Goal: Task Accomplishment & Management: Use online tool/utility

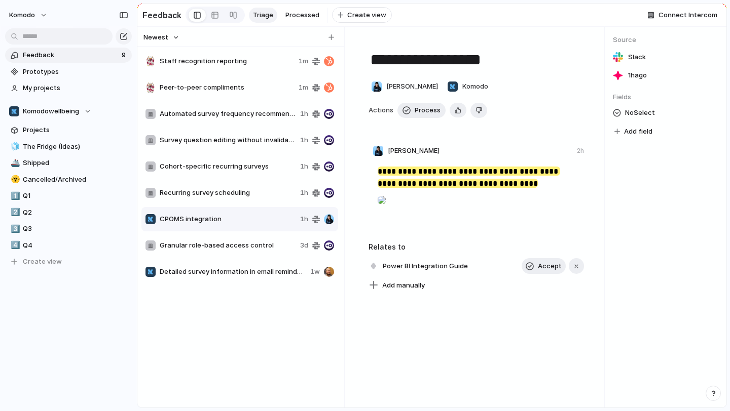
click at [263, 69] on div "Staff recognition reporting 1m" at bounding box center [239, 61] width 197 height 24
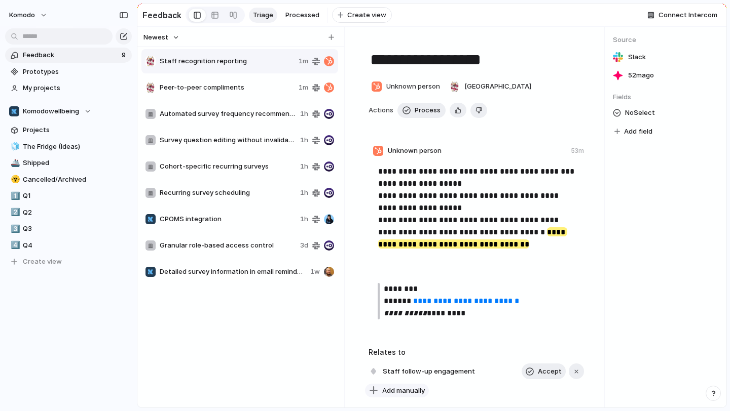
click at [424, 392] on span "Add manually" at bounding box center [403, 391] width 43 height 10
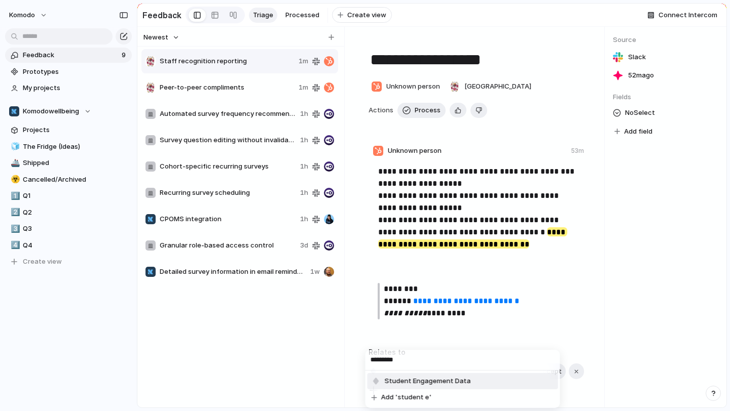
type input "*********"
click at [432, 377] on span "Student Engagement Data" at bounding box center [428, 382] width 86 height 10
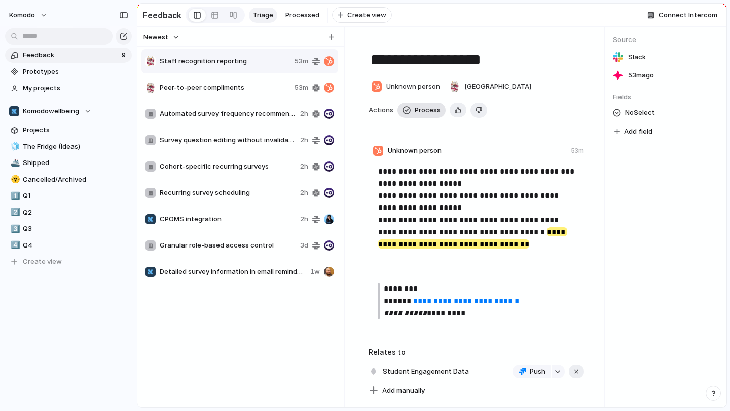
click at [420, 112] on span "Process" at bounding box center [428, 110] width 26 height 10
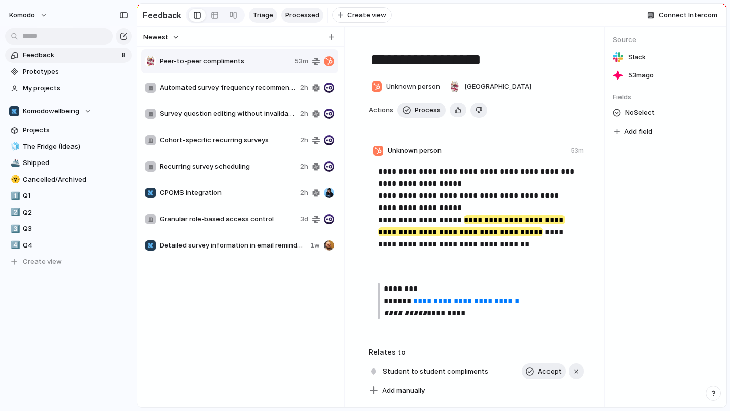
click at [295, 17] on span "Processed" at bounding box center [302, 15] width 34 height 10
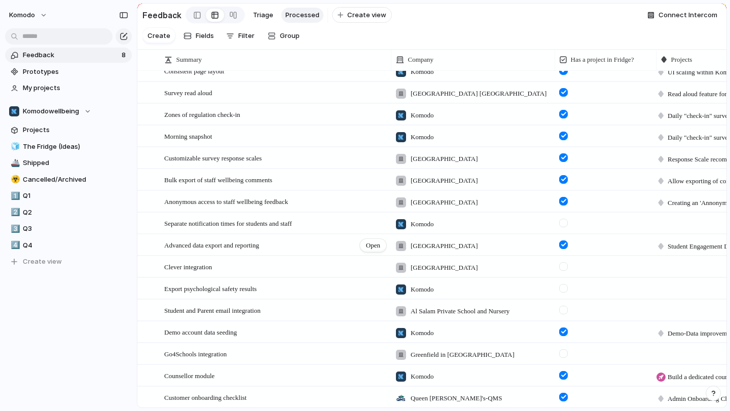
scroll to position [235, 0]
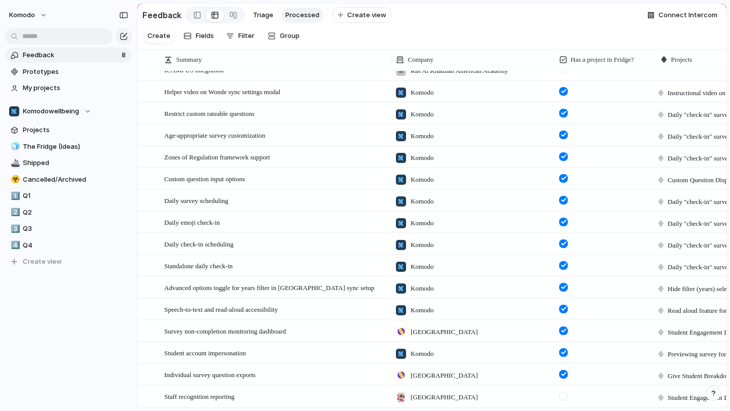
click at [563, 394] on div at bounding box center [563, 396] width 9 height 9
click at [94, 57] on span "Feedback" at bounding box center [71, 55] width 96 height 10
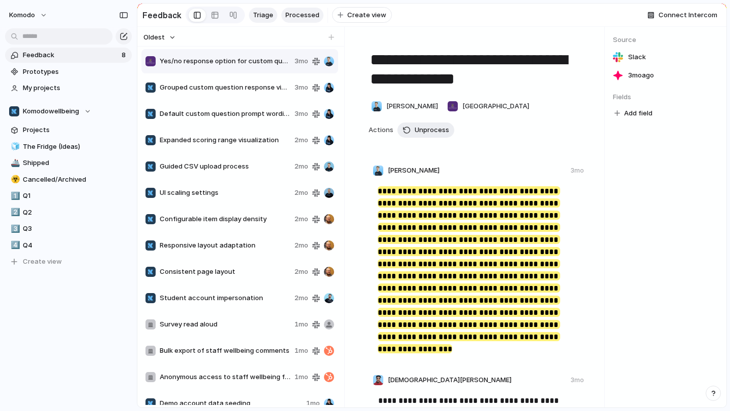
click at [266, 16] on span "Triage" at bounding box center [263, 15] width 20 height 10
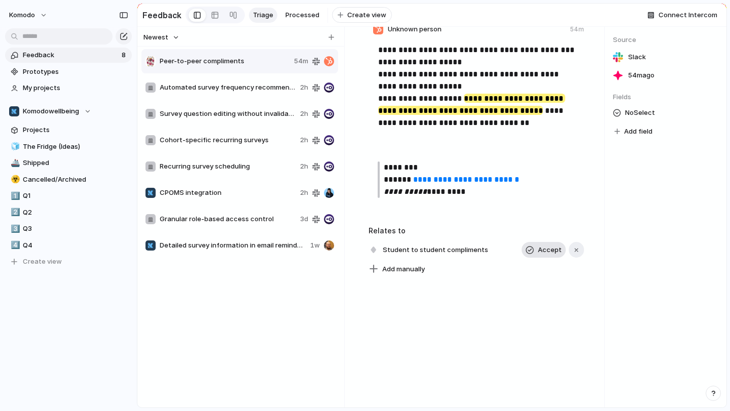
click at [551, 250] on span "Accept" at bounding box center [550, 250] width 24 height 10
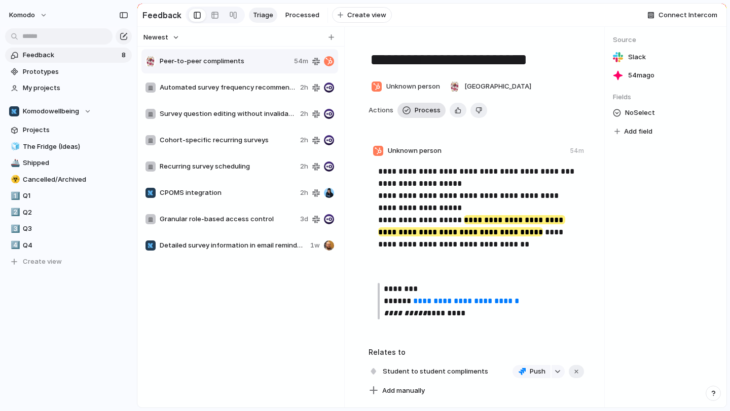
click at [408, 111] on div "button" at bounding box center [406, 110] width 8 height 8
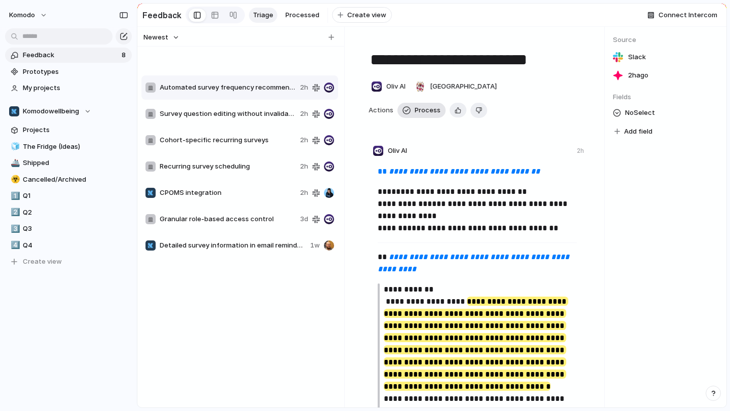
type textarea "**********"
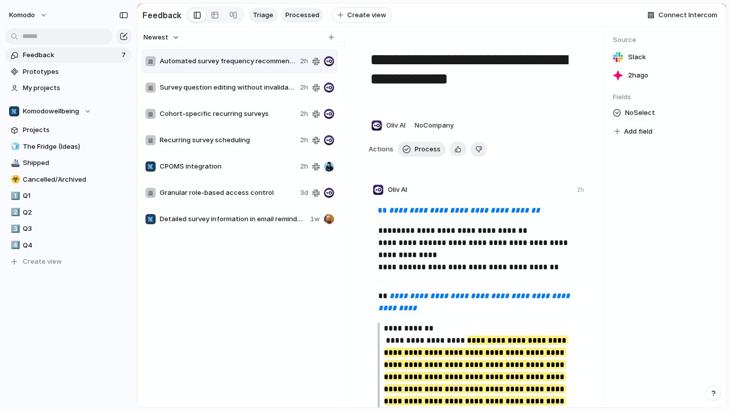
click at [304, 14] on span "Processed" at bounding box center [302, 15] width 34 height 10
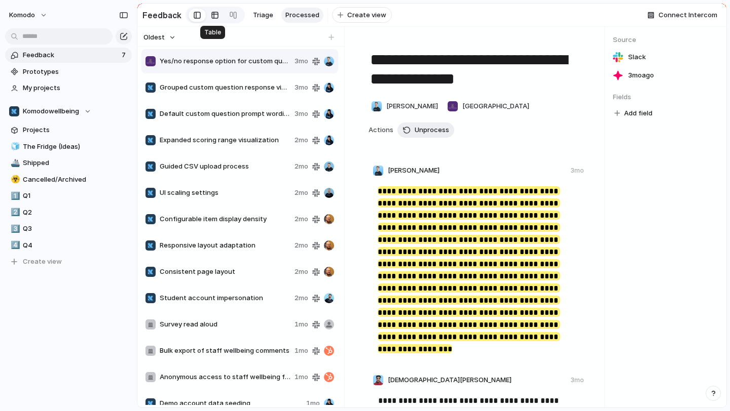
click at [211, 12] on div at bounding box center [215, 15] width 8 height 16
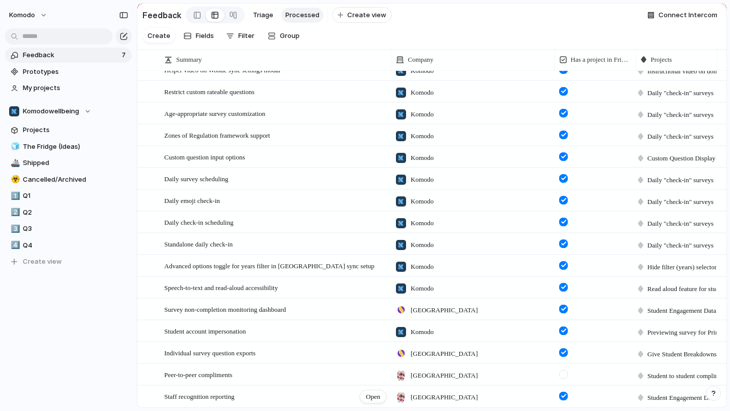
click at [277, 401] on div "Staff recognition reporting Open" at bounding box center [275, 397] width 223 height 21
click at [565, 375] on div at bounding box center [563, 374] width 9 height 9
click at [36, 172] on link "☣️ Cancelled/Archived" at bounding box center [68, 179] width 127 height 15
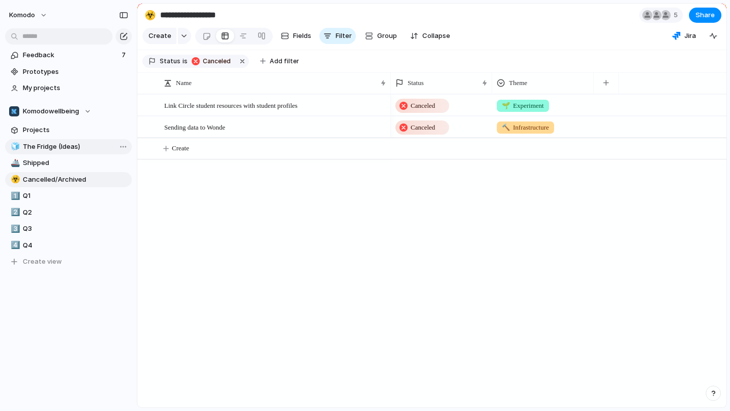
click at [53, 149] on span "The Fridge (Ideas)" at bounding box center [75, 147] width 105 height 10
type input "**********"
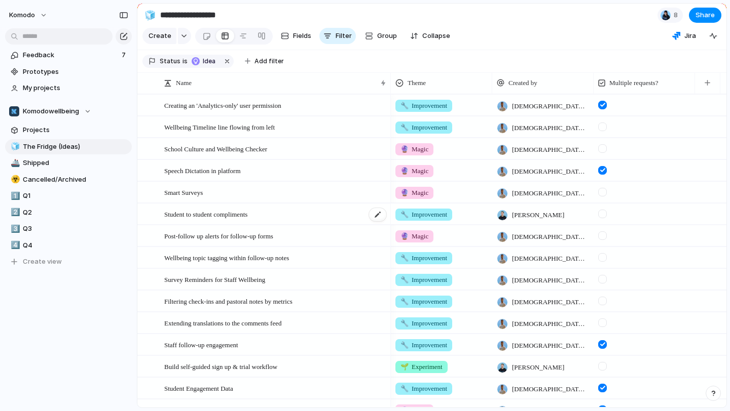
click at [333, 217] on div "Student to student compliments" at bounding box center [275, 214] width 223 height 21
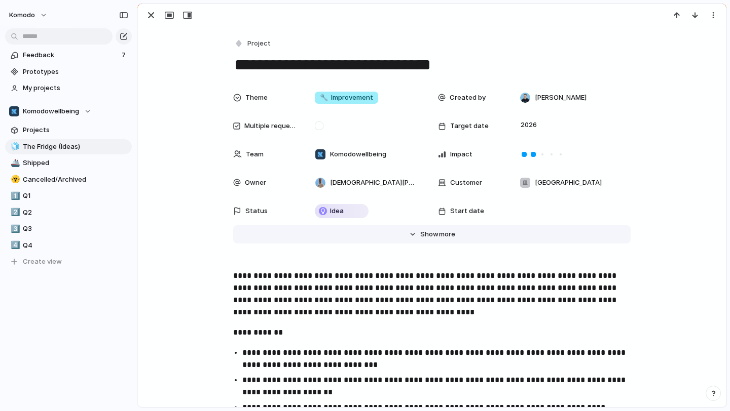
click at [424, 237] on span "Show" at bounding box center [429, 235] width 18 height 10
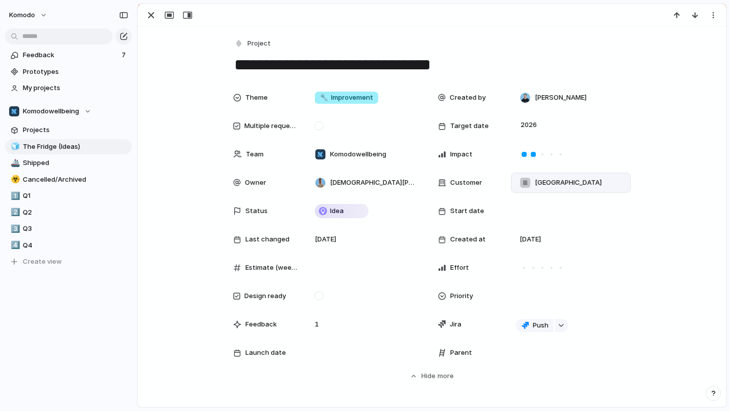
click at [626, 187] on div "[GEOGRAPHIC_DATA]" at bounding box center [571, 183] width 120 height 20
click at [656, 164] on div "[GEOGRAPHIC_DATA] [GEOGRAPHIC_DATA] [GEOGRAPHIC_DATA][PERSON_NAME] [GEOGRAPHIC_…" at bounding box center [365, 205] width 730 height 411
click at [616, 182] on div "[GEOGRAPHIC_DATA]" at bounding box center [570, 182] width 110 height 11
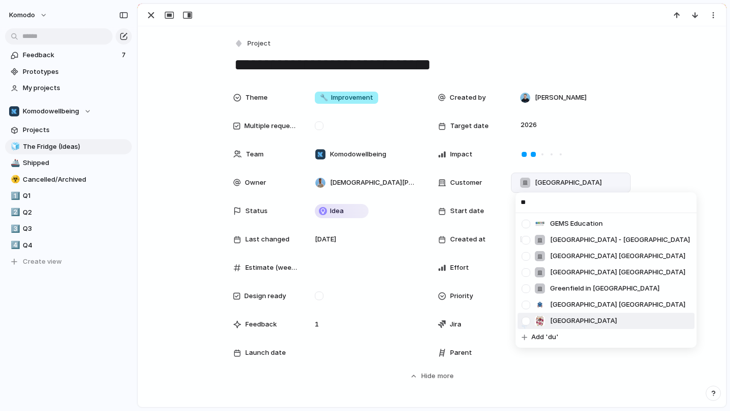
type input "**"
click at [570, 323] on span "[GEOGRAPHIC_DATA]" at bounding box center [583, 321] width 67 height 10
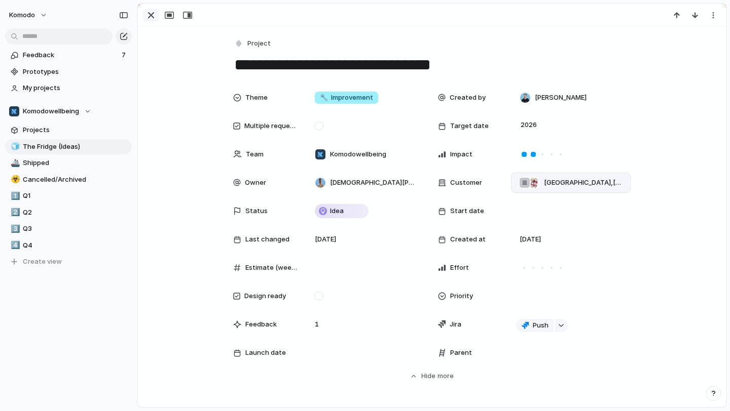
click at [152, 13] on div "button" at bounding box center [151, 15] width 12 height 12
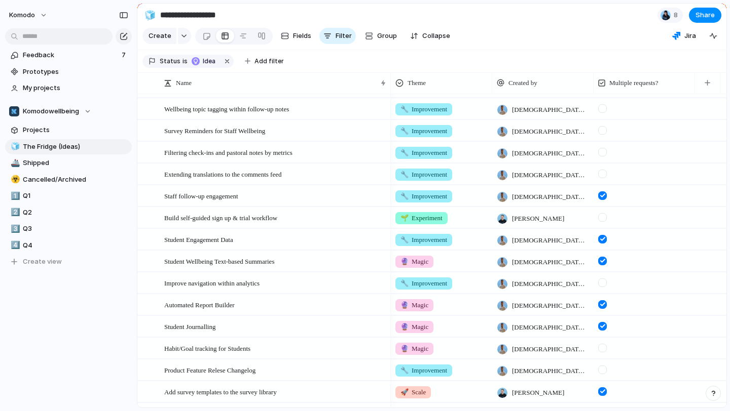
scroll to position [153, 0]
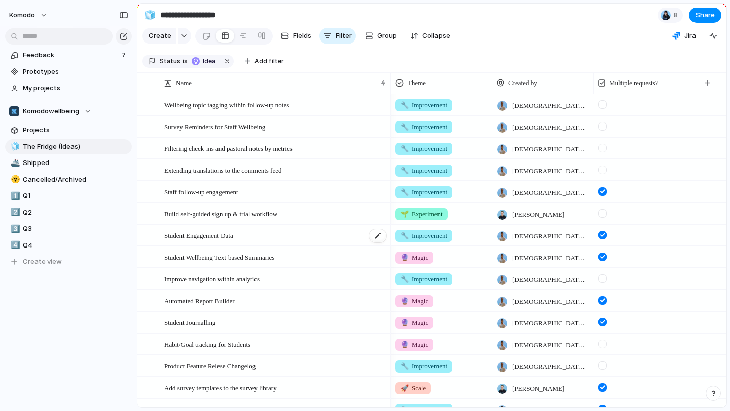
click at [299, 241] on div "Student Engagement Data" at bounding box center [275, 236] width 223 height 21
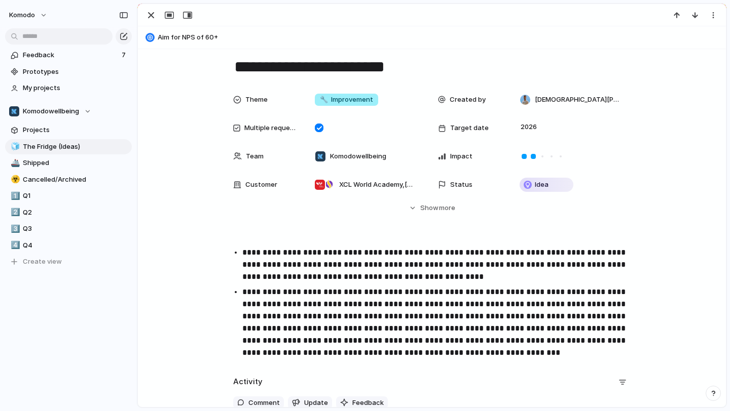
scroll to position [30, 0]
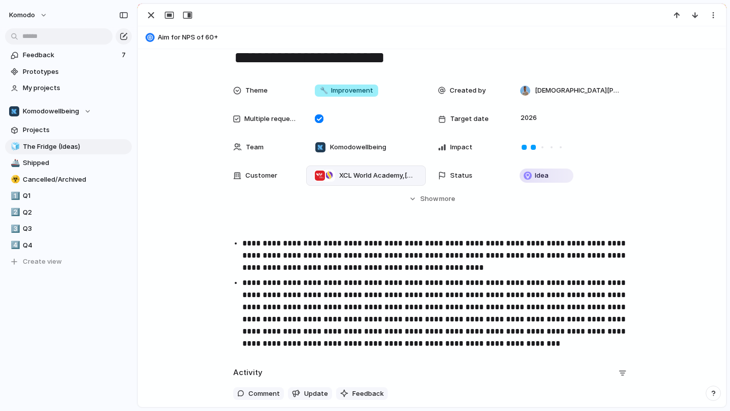
click at [409, 174] on span "[GEOGRAPHIC_DATA] , [GEOGRAPHIC_DATA]" at bounding box center [378, 176] width 78 height 10
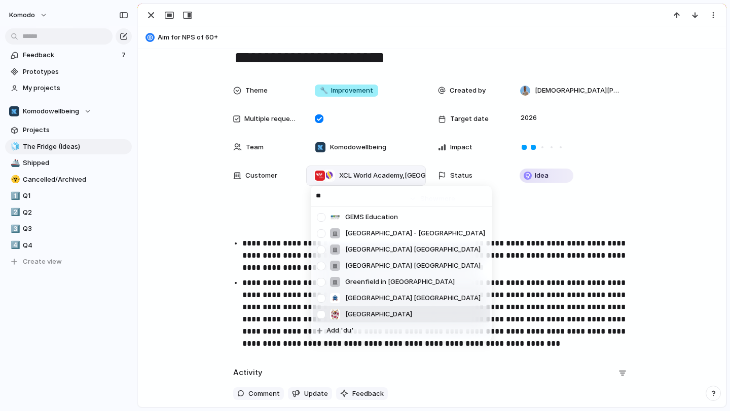
type input "**"
click at [381, 315] on li "[GEOGRAPHIC_DATA]" at bounding box center [401, 315] width 177 height 16
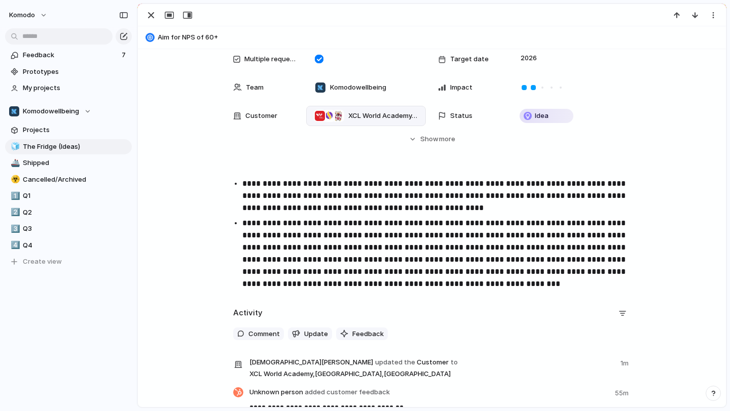
scroll to position [99, 0]
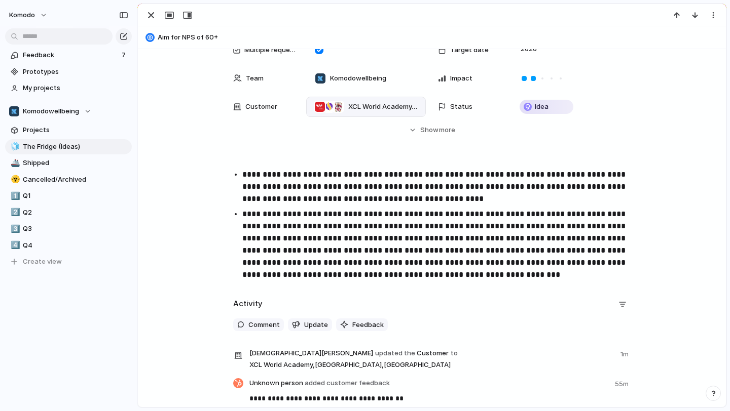
click at [469, 271] on p "**********" at bounding box center [440, 244] width 397 height 73
click at [406, 102] on span "[GEOGRAPHIC_DATA] , [GEOGRAPHIC_DATA] , [GEOGRAPHIC_DATA]" at bounding box center [382, 107] width 69 height 10
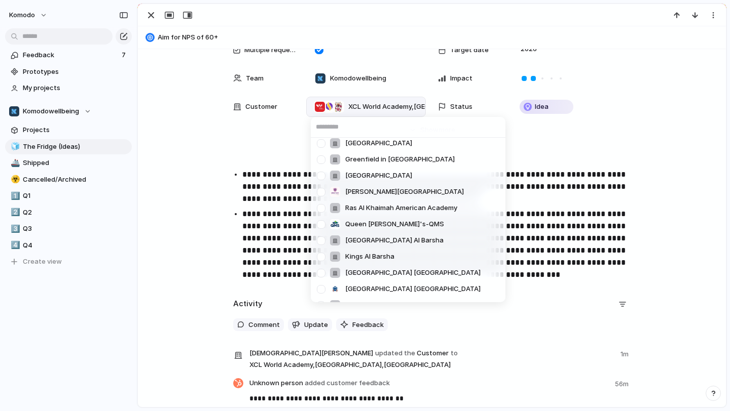
scroll to position [1057, 0]
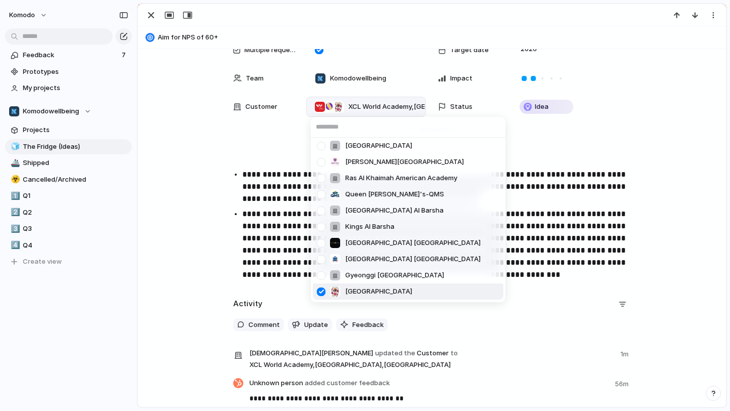
click at [324, 290] on div at bounding box center [321, 292] width 18 height 18
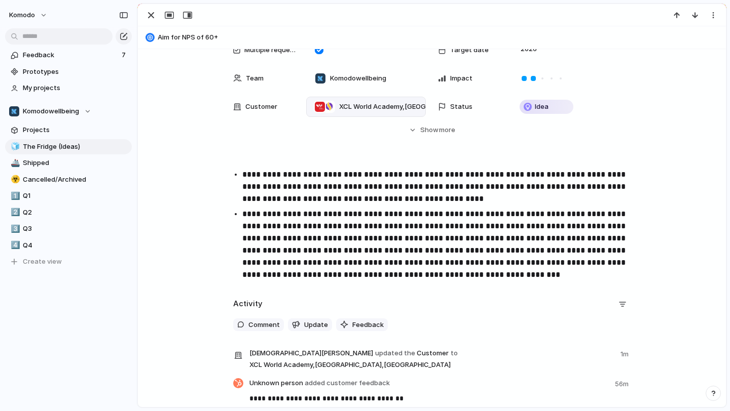
click at [159, 200] on div "[GEOGRAPHIC_DATA] [GEOGRAPHIC_DATA] [GEOGRAPHIC_DATA][PERSON_NAME] [GEOGRAPHIC_…" at bounding box center [365, 205] width 730 height 411
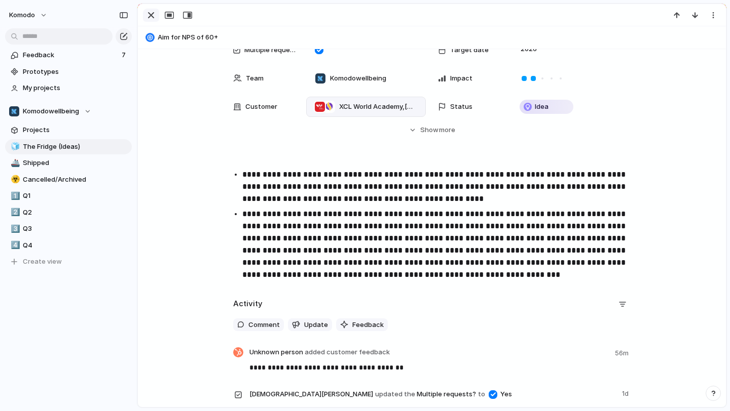
click at [152, 15] on div "button" at bounding box center [151, 15] width 12 height 12
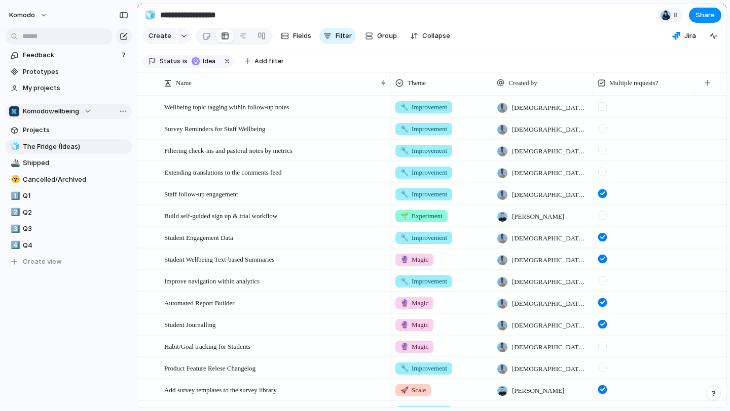
scroll to position [133, 0]
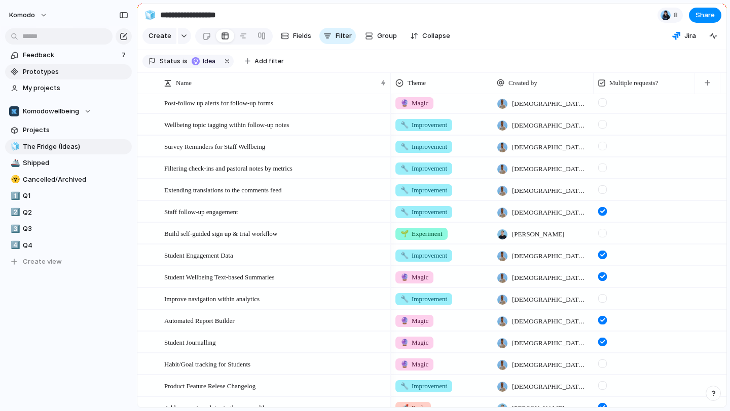
click at [69, 70] on span "Prototypes" at bounding box center [75, 72] width 105 height 10
click at [91, 56] on span "Feedback" at bounding box center [71, 55] width 96 height 10
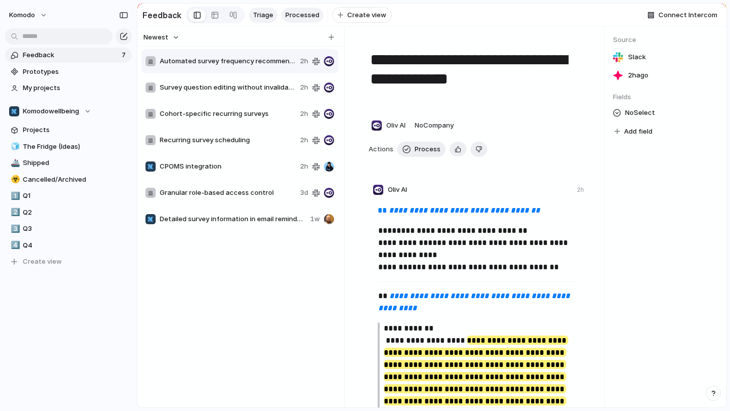
click at [289, 17] on span "Processed" at bounding box center [302, 15] width 34 height 10
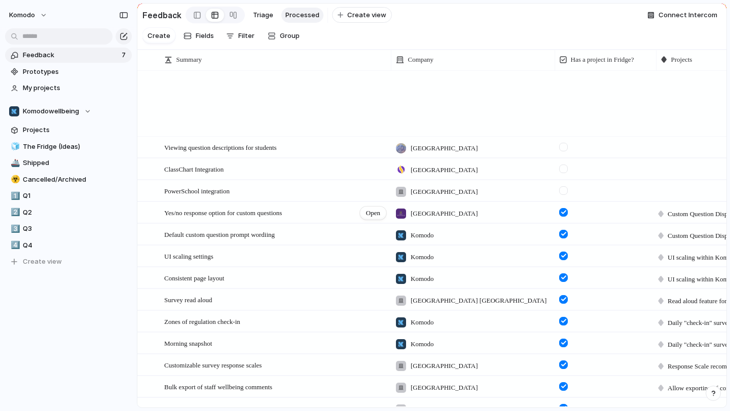
scroll to position [971, 0]
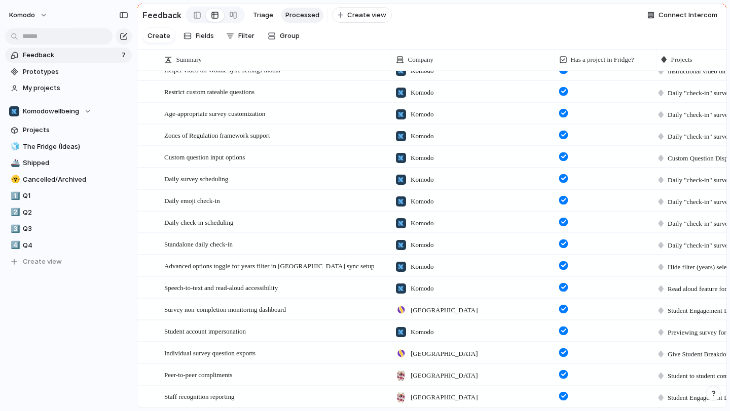
click at [564, 398] on div at bounding box center [563, 396] width 9 height 9
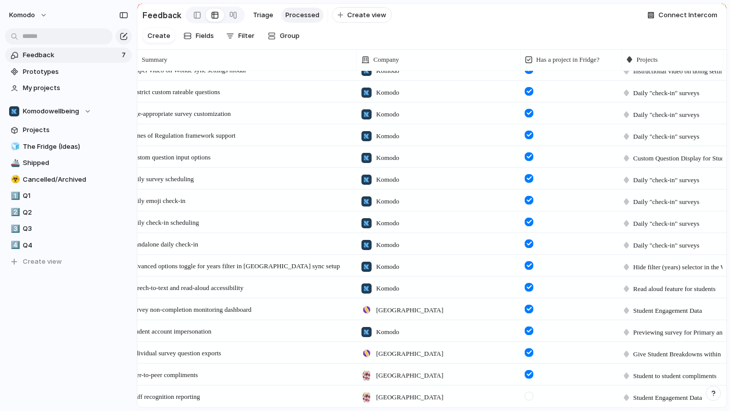
scroll to position [0, 57]
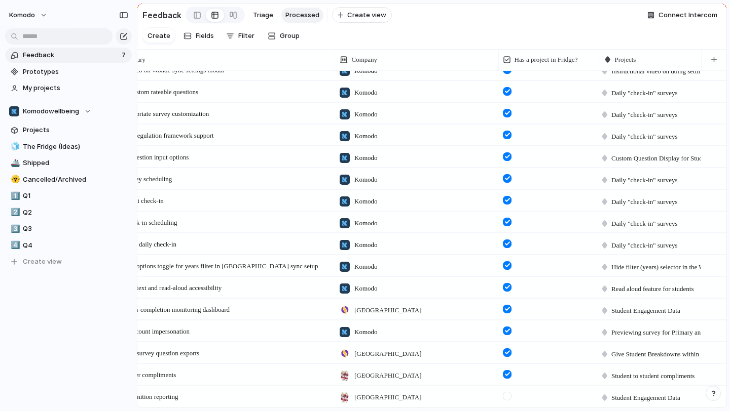
click at [645, 394] on span "Student Engagement Data" at bounding box center [645, 398] width 69 height 10
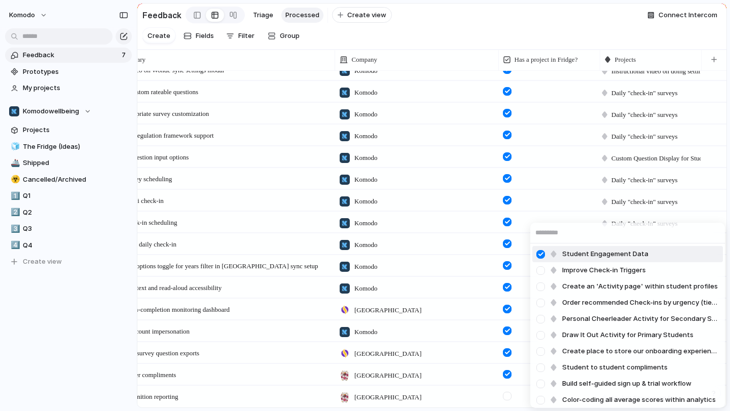
click at [542, 254] on div at bounding box center [541, 255] width 18 height 18
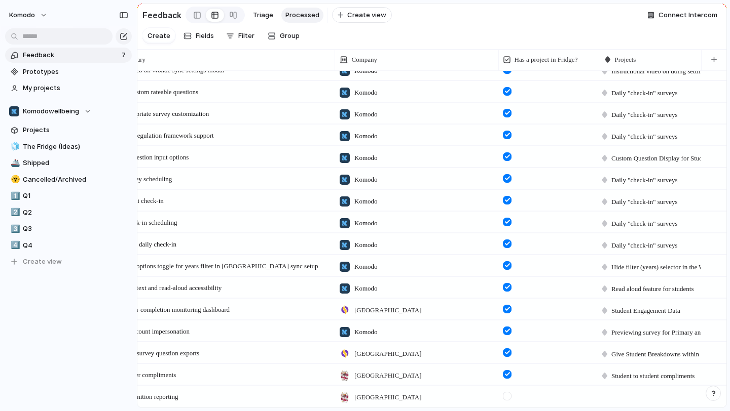
click at [536, 24] on div "Improve Check-in Triggers Create an 'Activity page' within student profiles Ord…" at bounding box center [365, 205] width 730 height 411
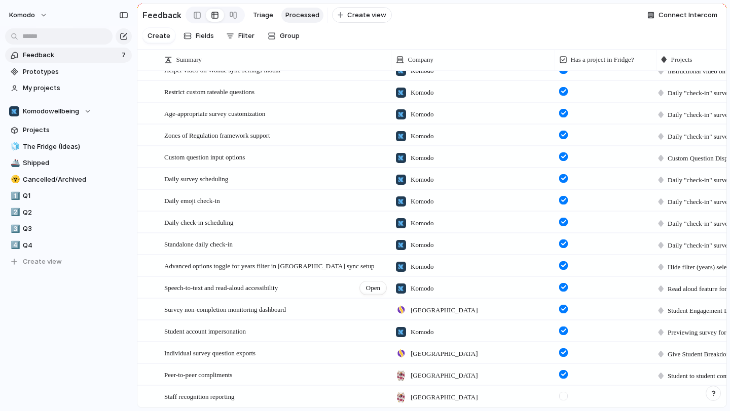
scroll to position [868, 0]
click at [258, 15] on span "Triage" at bounding box center [263, 15] width 20 height 10
